Goal: Check status

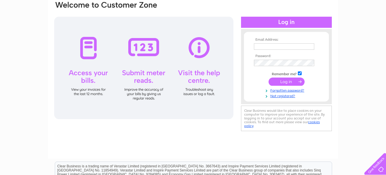
scroll to position [59, 0]
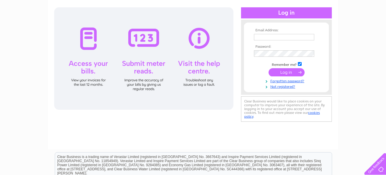
type input "[EMAIL_ADDRESS][DOMAIN_NAME]"
click at [287, 71] on input "submit" at bounding box center [286, 72] width 36 height 8
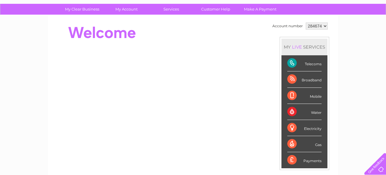
scroll to position [27, 0]
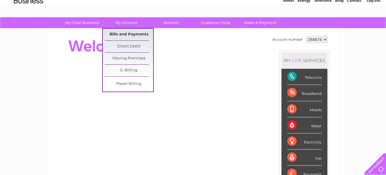
click at [126, 34] on link "Bills and Payments" at bounding box center [129, 35] width 48 height 12
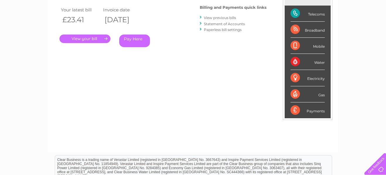
scroll to position [88, 0]
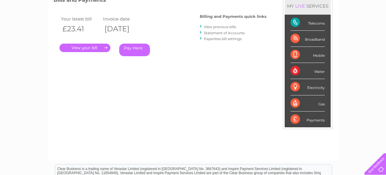
click at [89, 48] on link "." at bounding box center [84, 48] width 51 height 8
